Goal: Navigation & Orientation: Find specific page/section

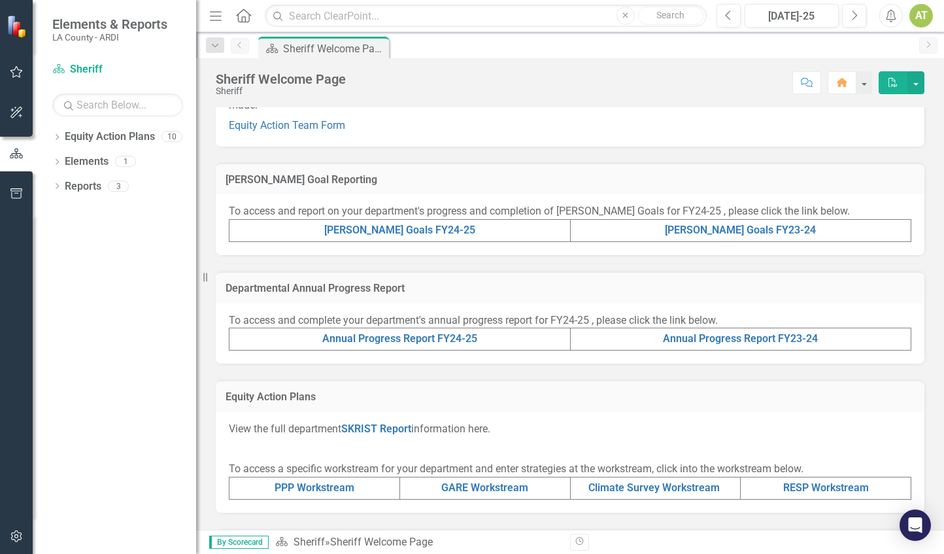
scroll to position [239, 0]
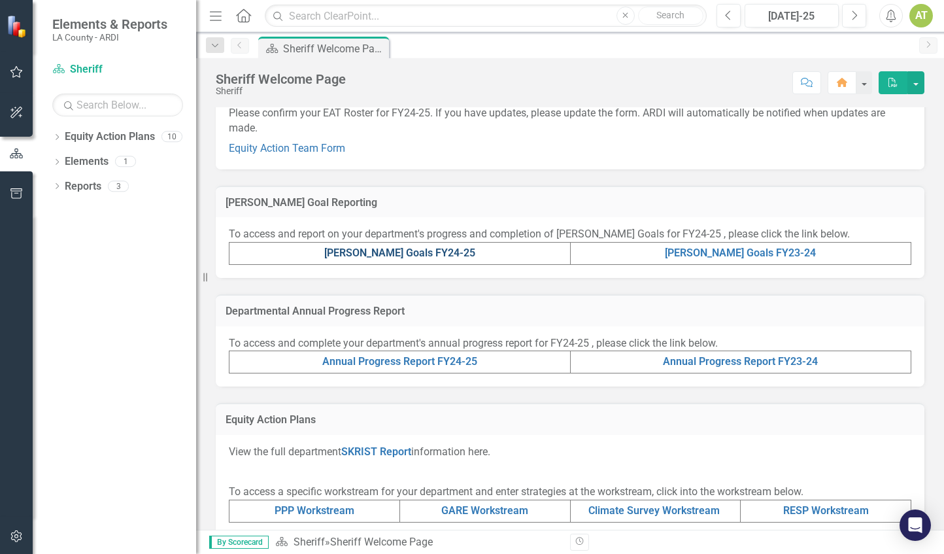
click at [400, 252] on link "[PERSON_NAME] Goals FY24-25" at bounding box center [399, 253] width 151 height 12
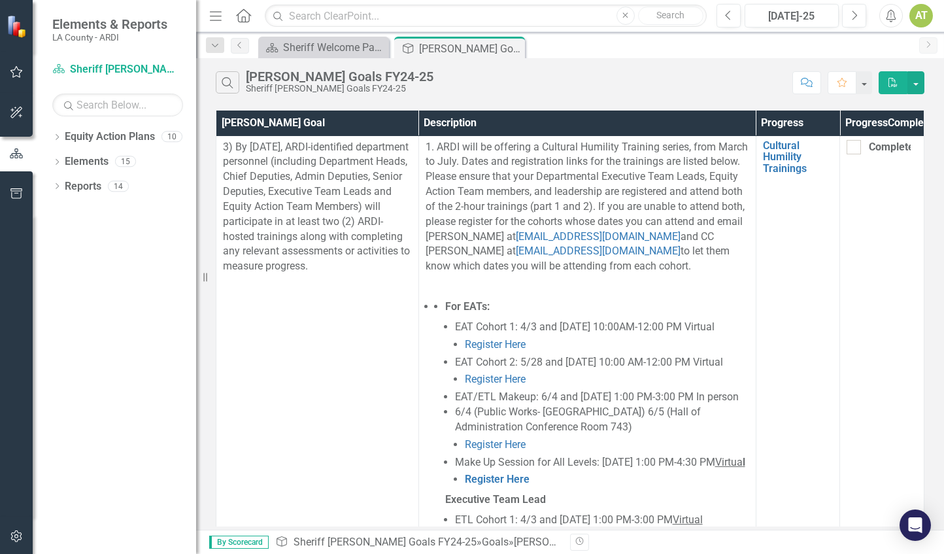
scroll to position [761, 0]
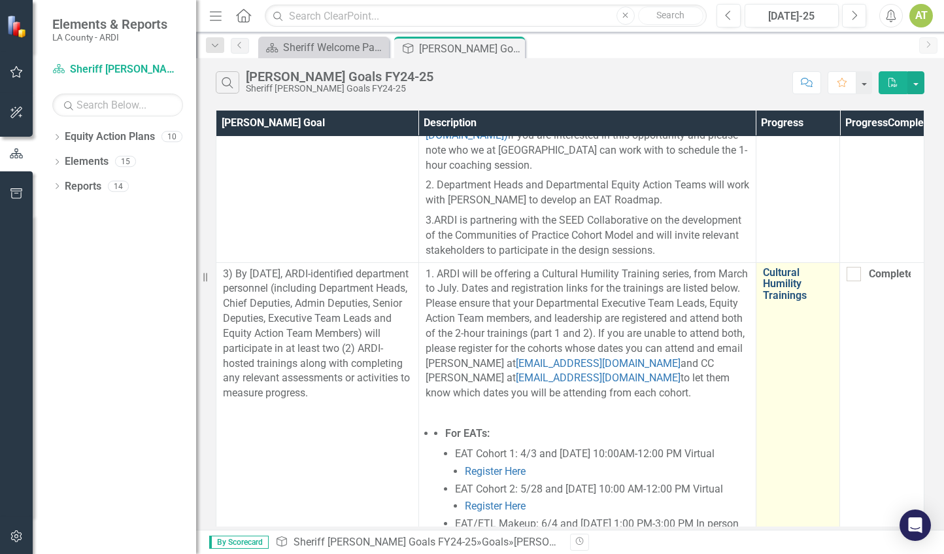
click at [769, 269] on link "Cultural Humility Trainings" at bounding box center [798, 284] width 71 height 35
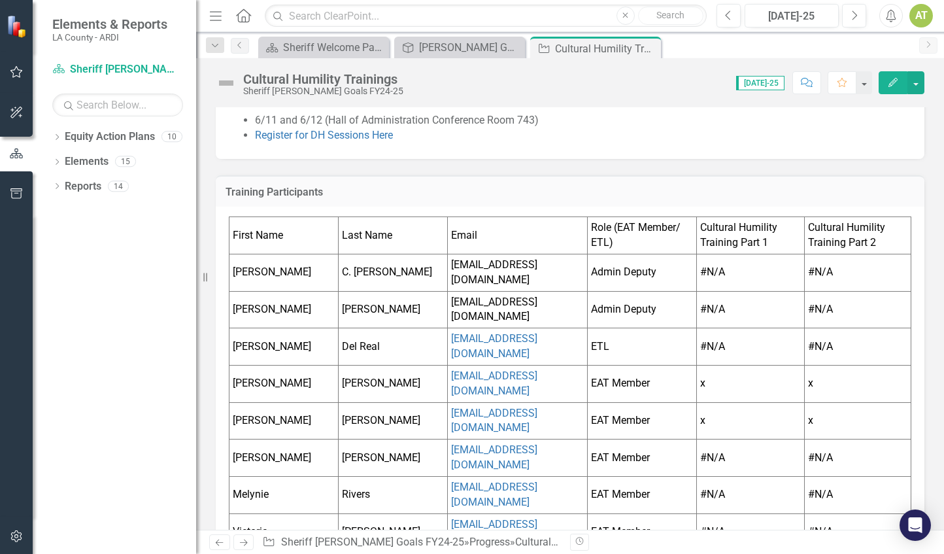
scroll to position [768, 0]
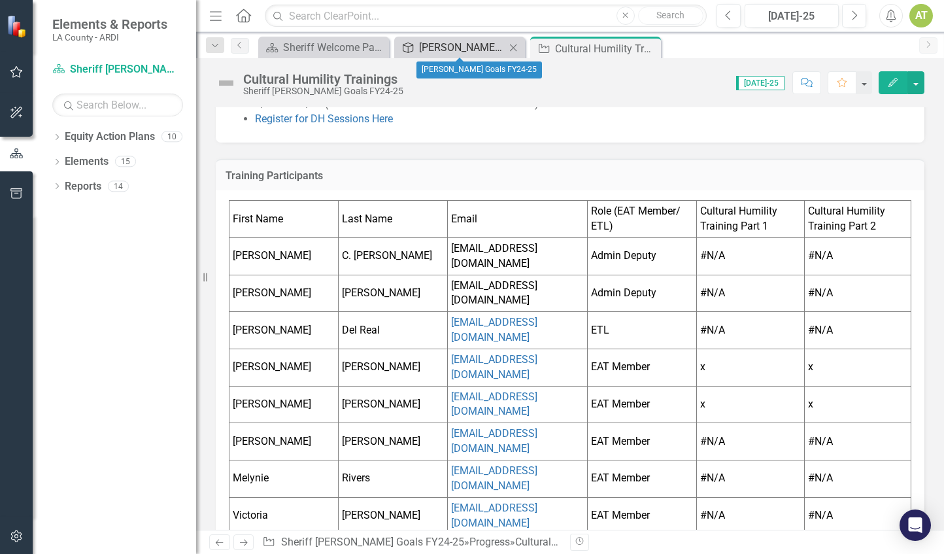
click at [430, 45] on div "[PERSON_NAME] Goals FY24-25" at bounding box center [462, 47] width 86 height 16
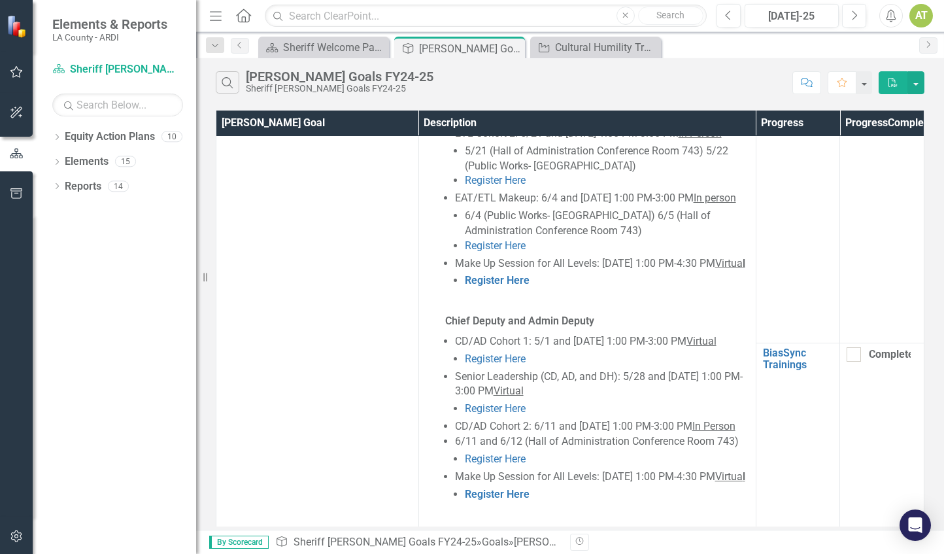
scroll to position [1366, 0]
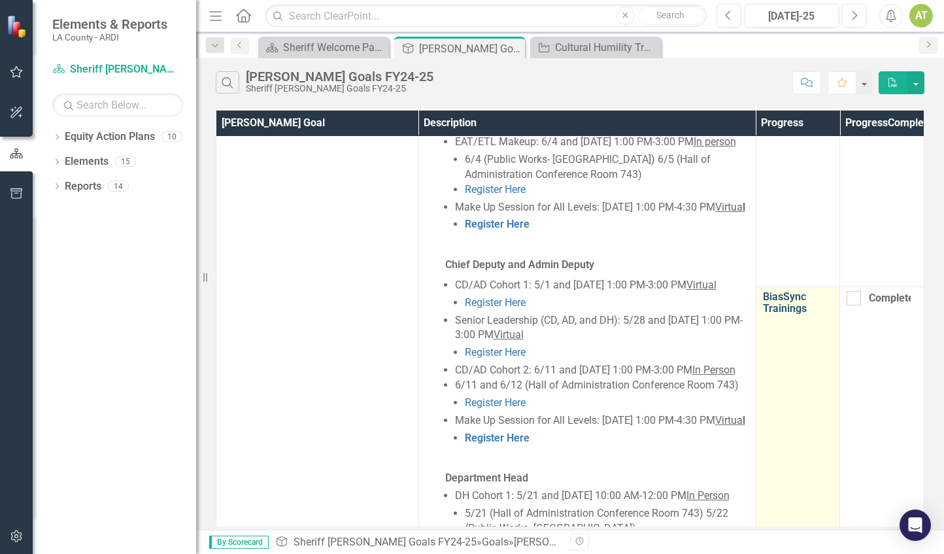
click at [791, 300] on link "BiasSync Trainings" at bounding box center [798, 302] width 71 height 23
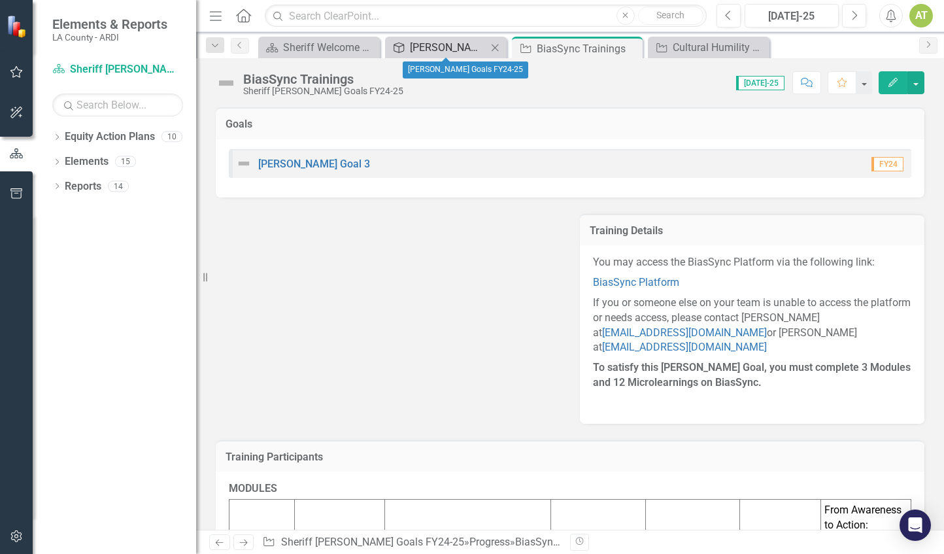
click at [443, 43] on div "[PERSON_NAME] Goals FY24-25" at bounding box center [448, 47] width 77 height 16
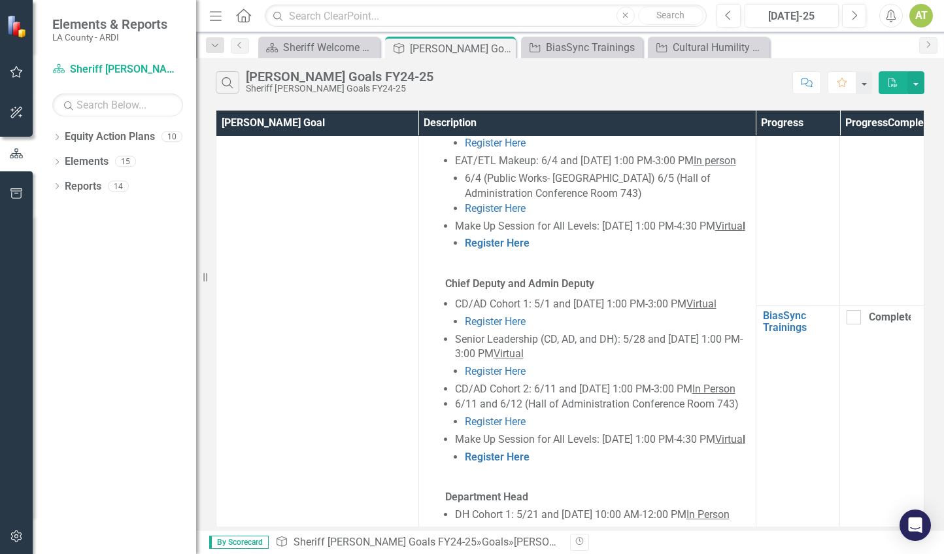
scroll to position [1355, 0]
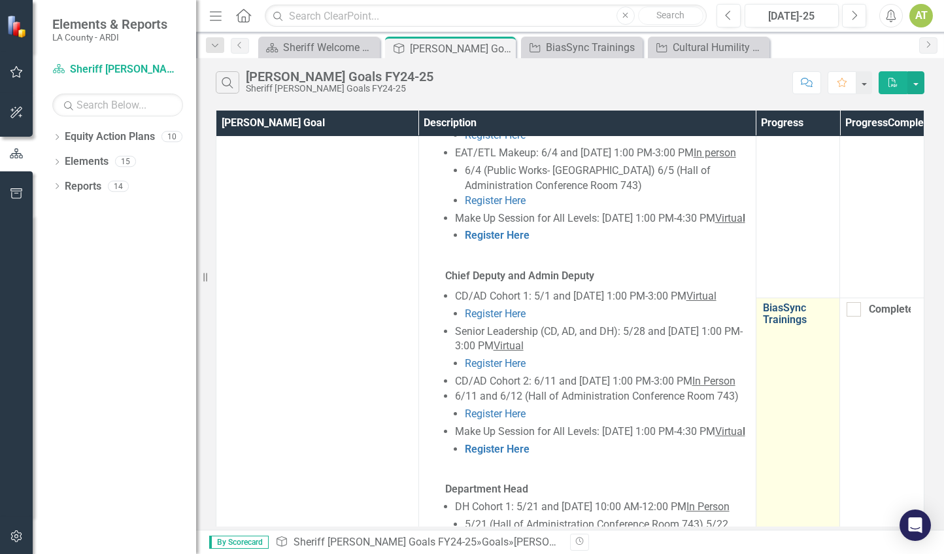
click at [781, 310] on link "BiasSync Trainings" at bounding box center [798, 313] width 71 height 23
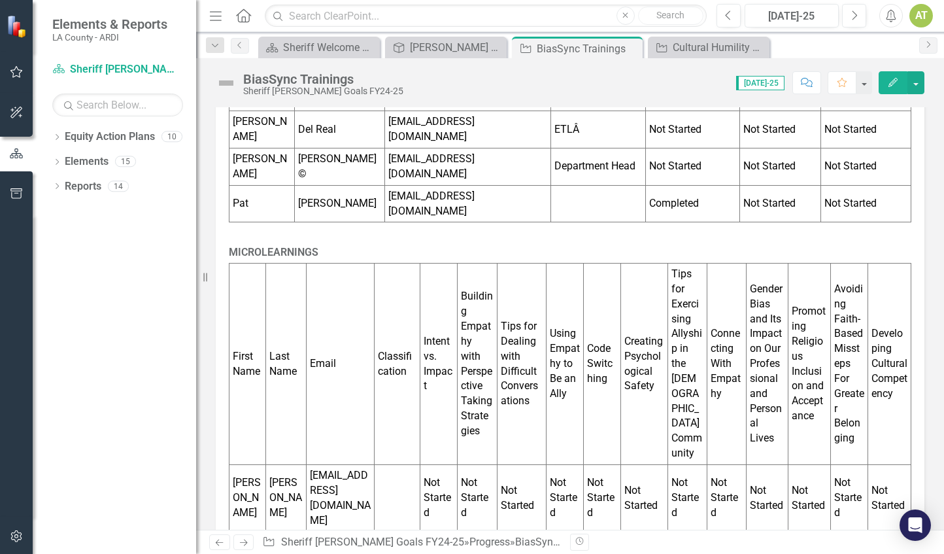
scroll to position [1546, 0]
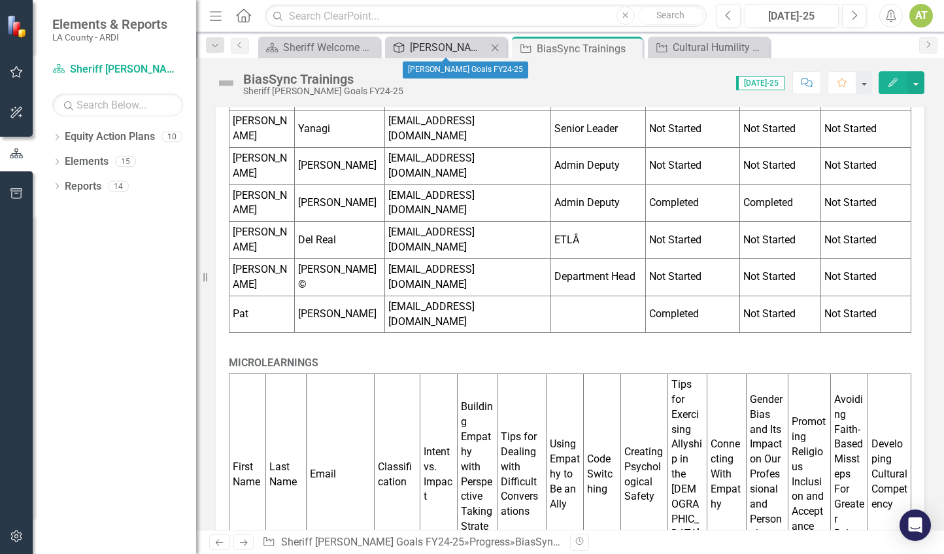
click at [423, 46] on div "[PERSON_NAME] Goals FY24-25" at bounding box center [448, 47] width 77 height 16
